Goal: Information Seeking & Learning: Learn about a topic

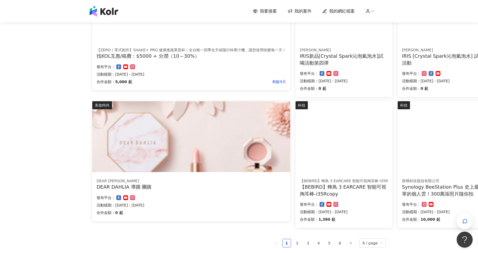
scroll to position [310, 0]
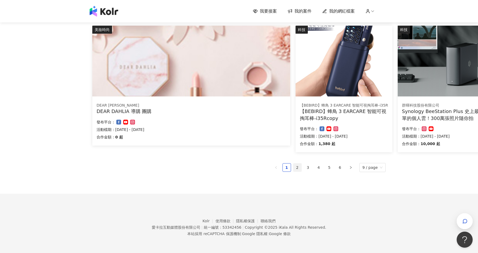
click at [300, 166] on link "2" at bounding box center [297, 167] width 8 height 8
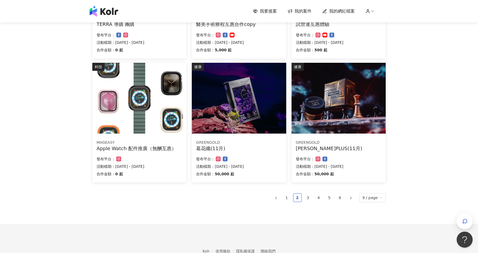
scroll to position [297, 0]
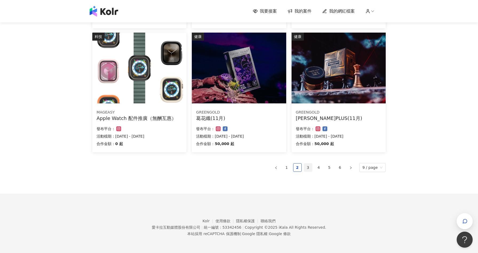
click at [309, 169] on link "3" at bounding box center [308, 167] width 8 height 8
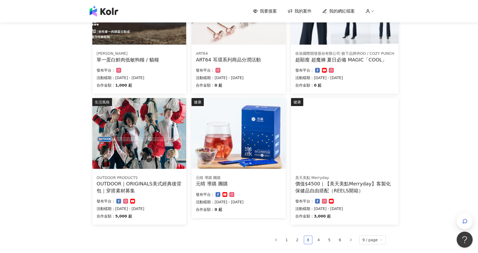
scroll to position [274, 0]
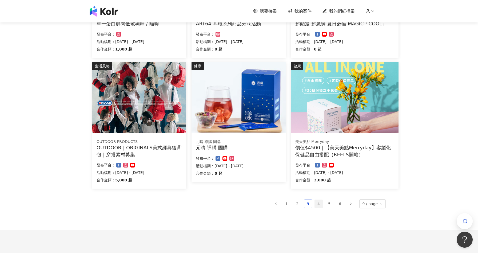
click at [318, 204] on link "4" at bounding box center [319, 203] width 8 height 8
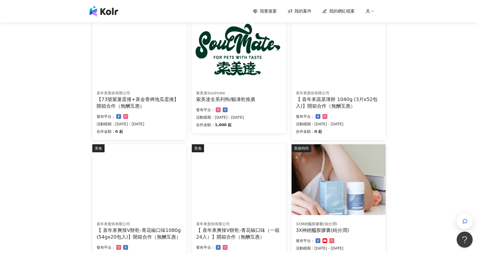
scroll to position [249, 0]
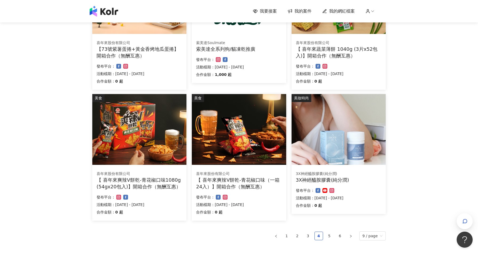
click at [363, 149] on img at bounding box center [338, 129] width 94 height 71
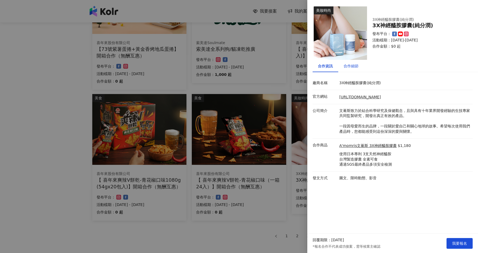
click at [350, 67] on div "合作細節" at bounding box center [350, 66] width 15 height 6
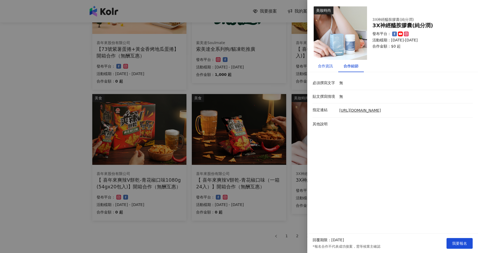
click at [326, 66] on div "合作資訊" at bounding box center [325, 66] width 15 height 6
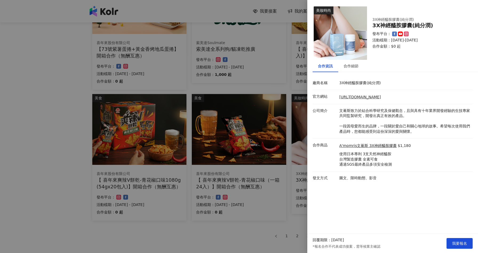
click at [265, 224] on div at bounding box center [239, 126] width 478 height 253
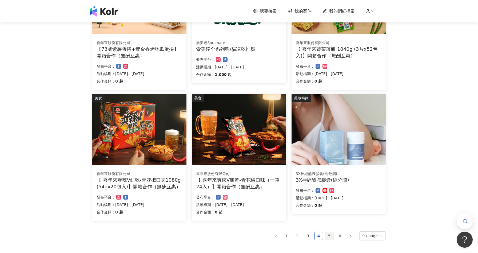
click at [332, 236] on link "5" at bounding box center [329, 235] width 8 height 8
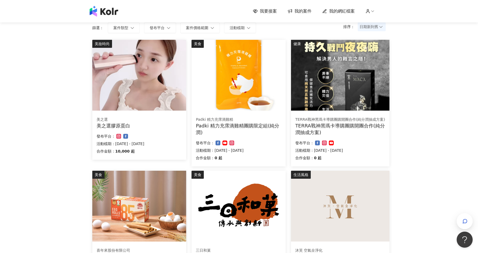
scroll to position [317, 0]
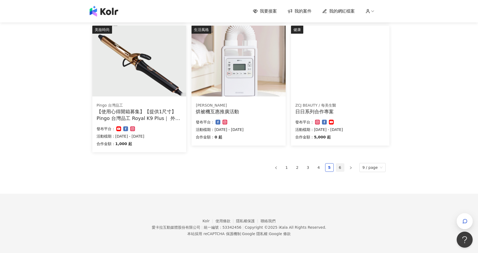
click at [343, 166] on link "6" at bounding box center [340, 167] width 8 height 8
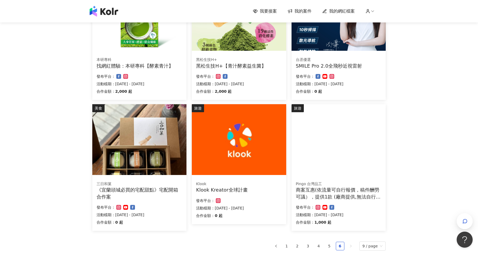
scroll to position [0, 0]
